Goal: Check status: Check status

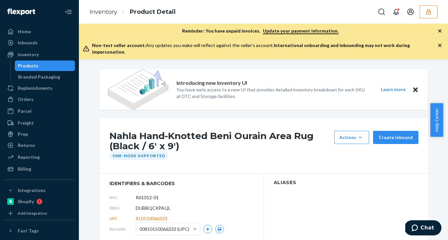
scroll to position [27, 0]
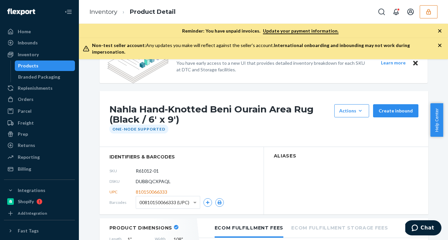
click at [436, 19] on div "Inventory Product Detail" at bounding box center [263, 12] width 369 height 24
click at [432, 17] on button "button" at bounding box center [429, 11] width 18 height 13
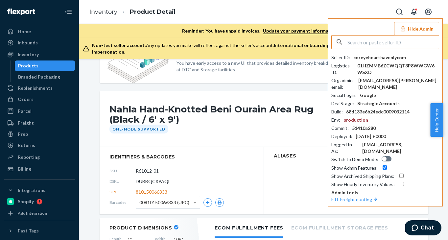
click at [375, 41] on input "text" at bounding box center [392, 41] width 91 height 13
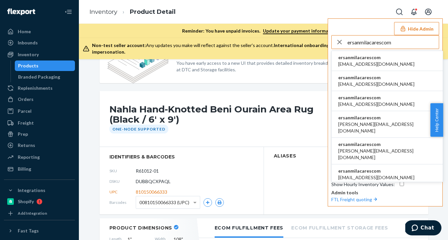
type input "ersanmilacarescom"
click at [364, 68] on li "ersanmilacarescom ammar.86q@gmail.com" at bounding box center [386, 61] width 111 height 20
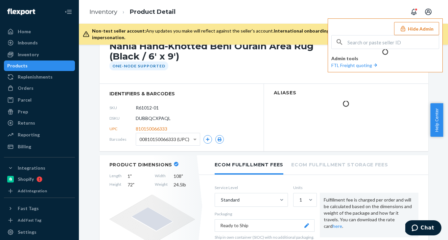
scroll to position [0, 0]
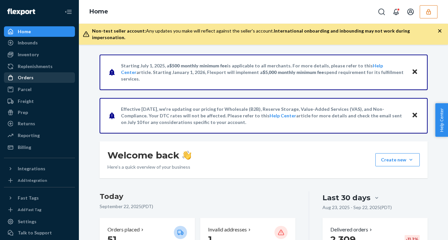
click at [30, 80] on div "Orders" at bounding box center [26, 77] width 16 height 7
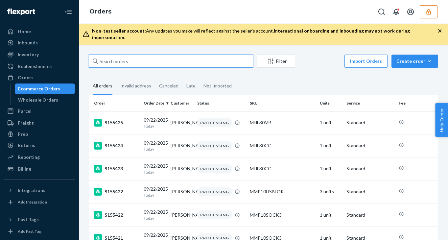
click at [123, 55] on input "text" at bounding box center [171, 61] width 164 height 13
paste input "1ZX8R1710342916973"
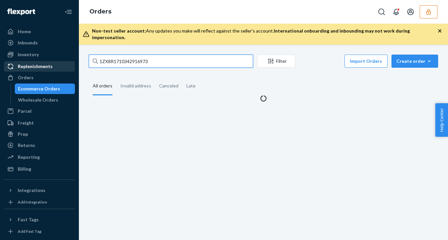
type input "1ZX8R1710342916973"
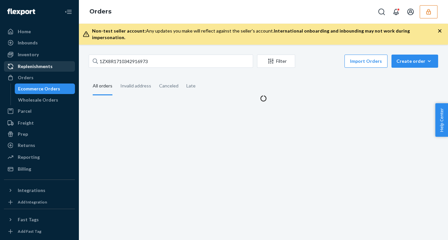
click at [47, 66] on div "Replenishments" at bounding box center [35, 66] width 35 height 7
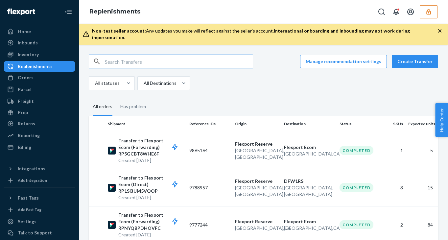
click at [123, 57] on input "text" at bounding box center [179, 61] width 148 height 13
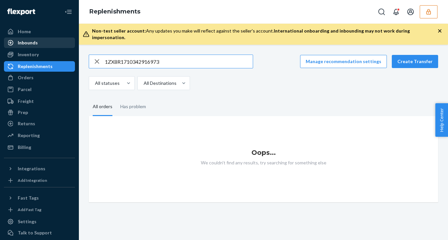
type input "1ZX8R1710342916973"
click at [32, 43] on div "Inbounds" at bounding box center [28, 42] width 20 height 7
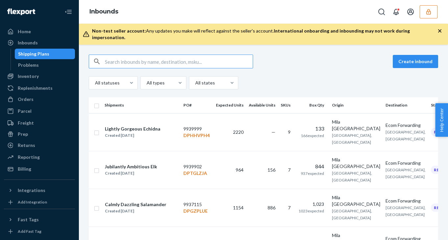
click at [133, 55] on input "text" at bounding box center [179, 61] width 148 height 13
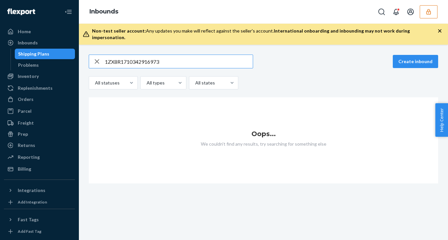
type input "1ZX8R1710342916973"
click at [429, 11] on icon "button" at bounding box center [428, 12] width 7 height 7
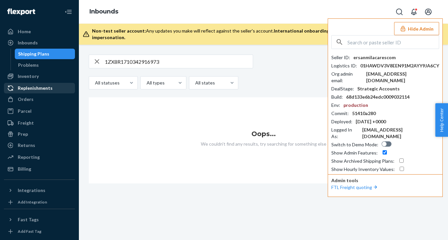
click at [36, 88] on div "Replenishments" at bounding box center [35, 88] width 35 height 7
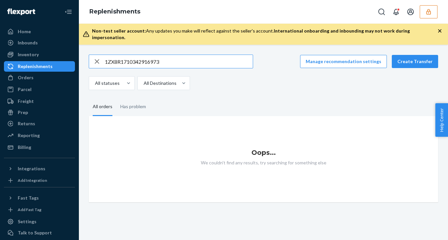
click at [32, 83] on div "Orders Ecommerce Orders Wholesale Orders" at bounding box center [39, 77] width 71 height 11
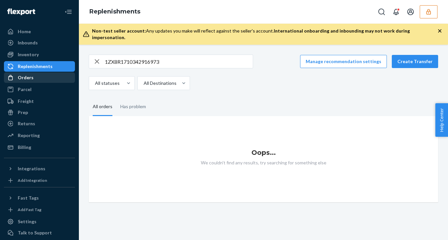
click at [32, 78] on div "Orders" at bounding box center [26, 77] width 16 height 7
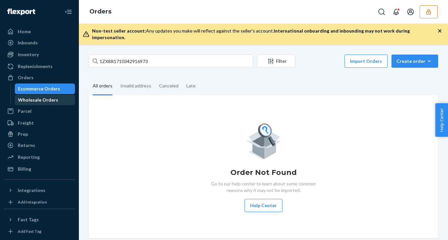
click at [38, 96] on div "Wholesale Orders" at bounding box center [44, 99] width 59 height 9
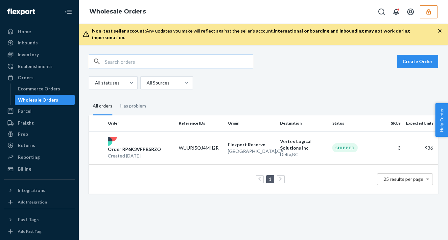
click at [144, 60] on input "text" at bounding box center [179, 61] width 148 height 13
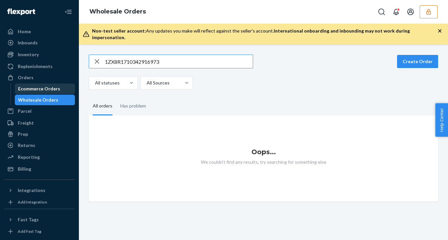
type input "1ZX8R1710342916973"
click at [28, 85] on div "Ecommerce Orders" at bounding box center [39, 88] width 42 height 7
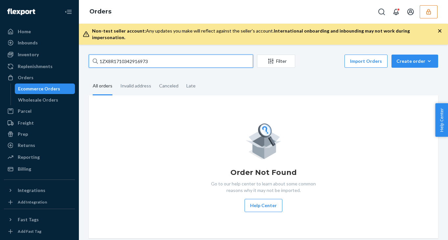
click at [181, 56] on input "1ZX8R1710342916973" at bounding box center [171, 61] width 164 height 13
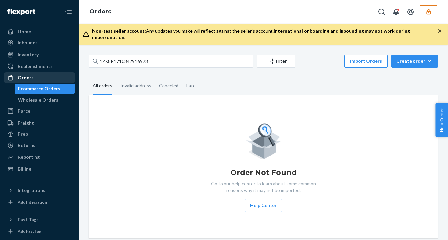
click at [56, 76] on div "Orders" at bounding box center [40, 77] width 70 height 9
click at [33, 66] on div "Replenishments" at bounding box center [35, 66] width 35 height 7
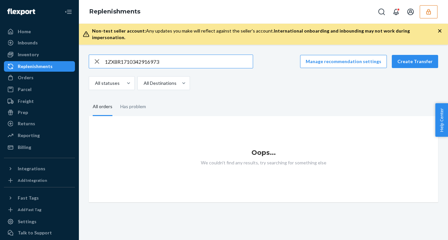
click at [176, 55] on input "1ZX8R1710342916973" at bounding box center [179, 61] width 148 height 13
click at [172, 60] on input "1ZX8R1710342916973" at bounding box center [179, 61] width 148 height 13
paste input "RP50RQH72TW7L"
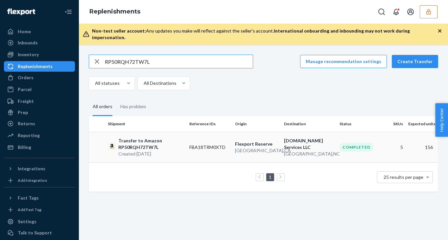
type input "RP50RQH72TW7L"
click at [197, 142] on td "FBA18TRM0XTD" at bounding box center [210, 147] width 46 height 31
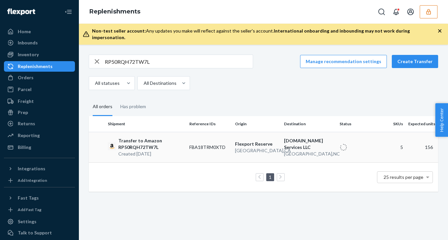
click at [173, 139] on p "Transfer to Amazon RP50RQH72TW7L" at bounding box center [151, 143] width 66 height 13
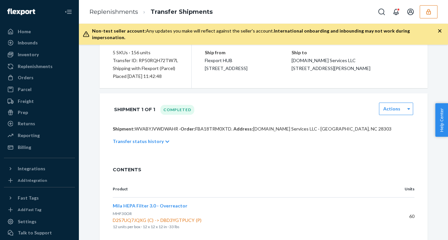
scroll to position [366, 0]
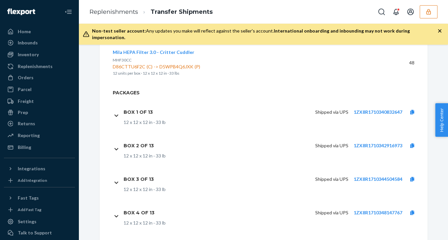
click at [322, 152] on div "12 x 12 x 12 in · 33 lb" at bounding box center [273, 155] width 299 height 7
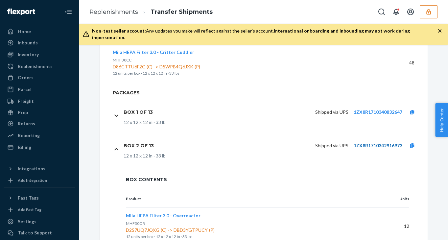
click at [366, 143] on link "1ZX8R1710342916973" at bounding box center [377, 146] width 49 height 6
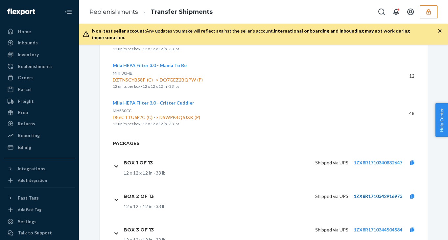
scroll to position [318, 0]
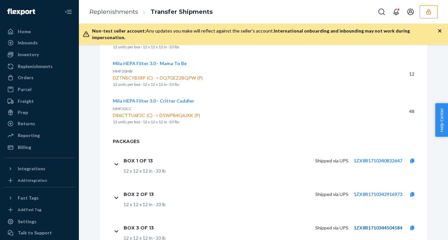
click at [378, 225] on link "1ZX8R1710344504584" at bounding box center [377, 228] width 49 height 6
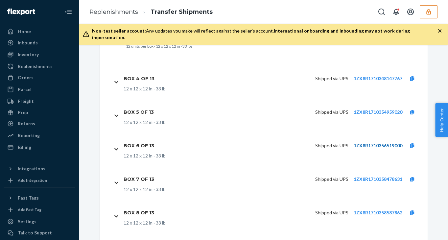
click at [363, 143] on link "1ZX8R1710356519000" at bounding box center [377, 146] width 49 height 6
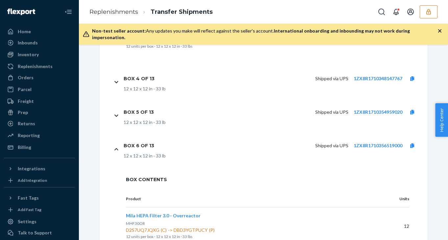
scroll to position [847, 0]
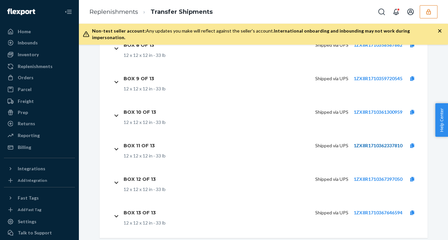
click at [361, 143] on link "1ZX8R1710362337810" at bounding box center [377, 146] width 49 height 6
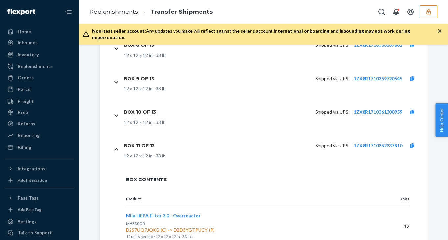
scroll to position [944, 0]
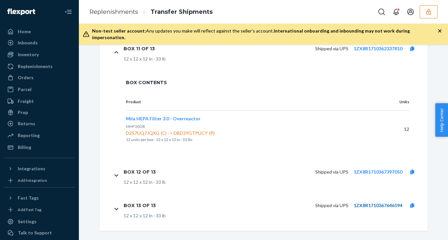
click at [367, 202] on link "1ZX8R1710367646594" at bounding box center [377, 205] width 49 height 6
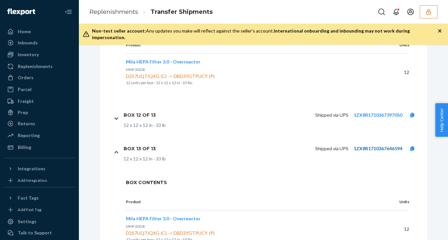
scroll to position [1034, 0]
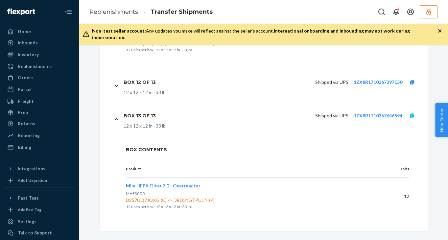
click at [414, 113] on icon at bounding box center [412, 115] width 4 height 5
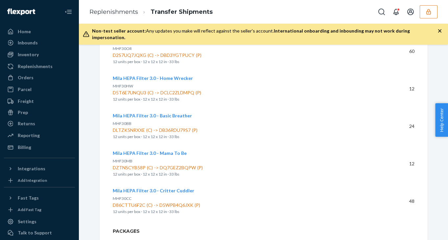
scroll to position [0, 0]
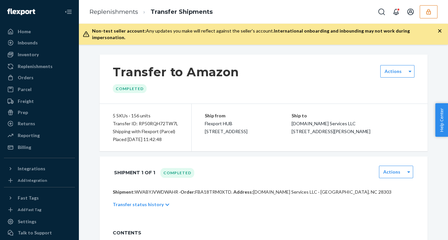
click at [155, 112] on div "5 SKUs · 156 units" at bounding box center [145, 116] width 65 height 8
click at [154, 120] on div "Transfer ID: RP50RQH72TW7L" at bounding box center [145, 124] width 65 height 8
copy div "RP50RQH72TW7L"
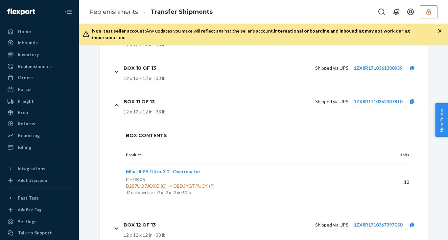
scroll to position [944, 0]
